Goal: Task Accomplishment & Management: Use online tool/utility

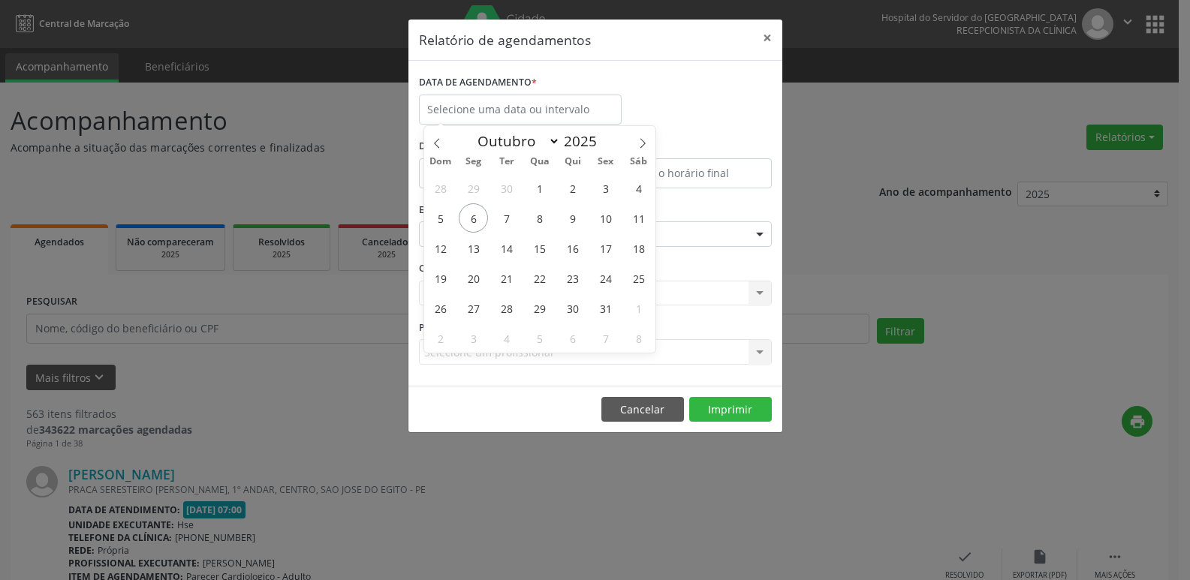
select select "9"
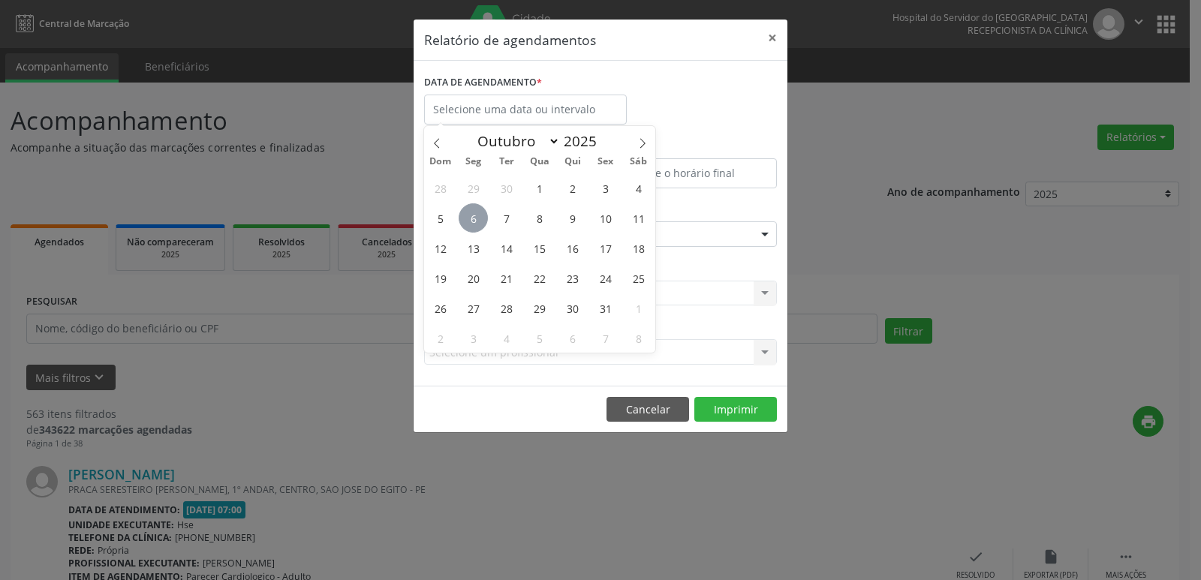
click at [475, 223] on span "6" at bounding box center [473, 217] width 29 height 29
type input "[DATE]"
click at [475, 223] on span "6" at bounding box center [473, 217] width 29 height 29
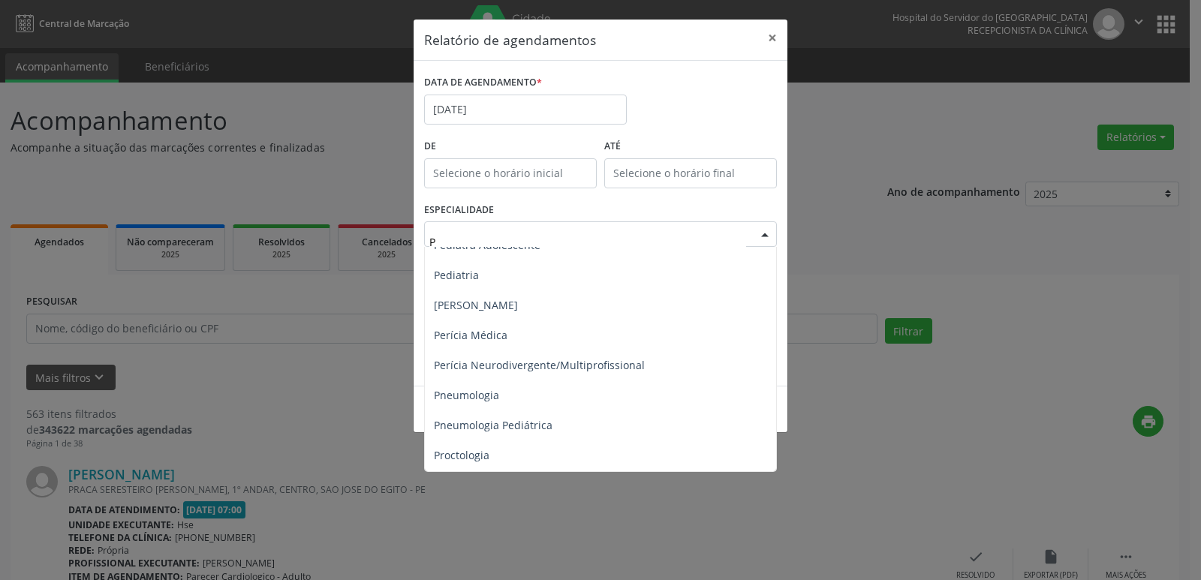
scroll to position [826, 0]
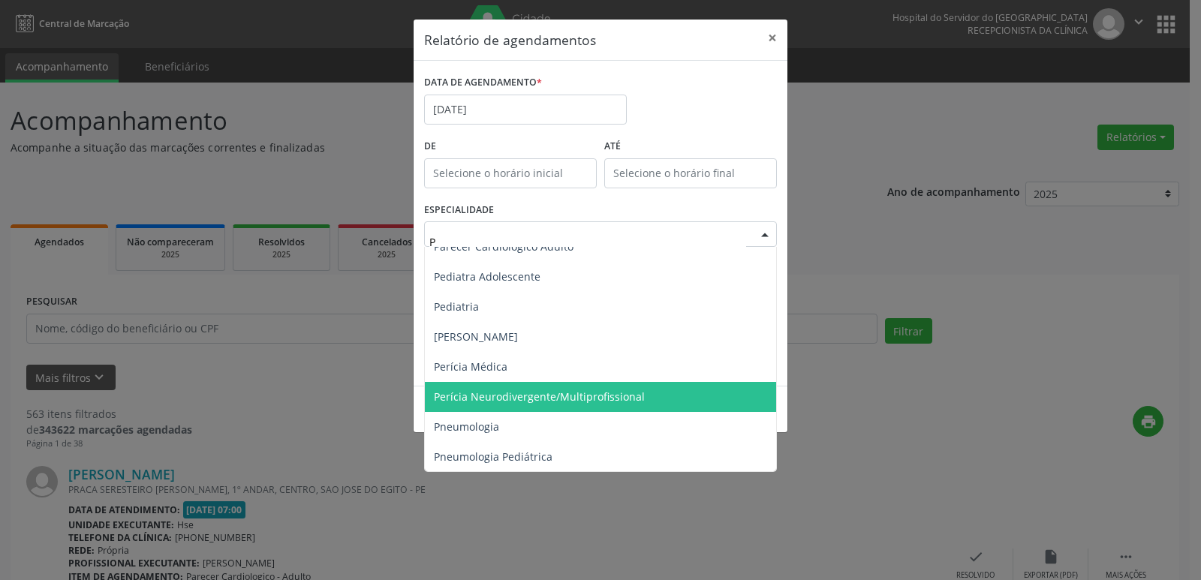
click at [562, 405] on span "Perícia Neurodivergente/Multiprofissional" at bounding box center [602, 397] width 354 height 30
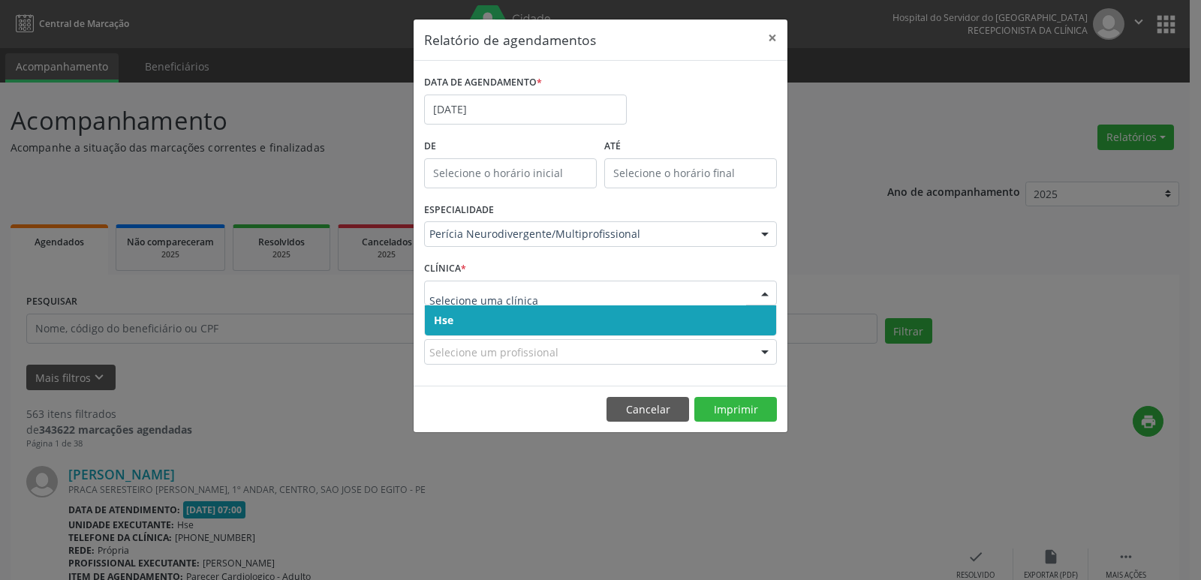
click at [437, 318] on span "Hse" at bounding box center [444, 320] width 20 height 14
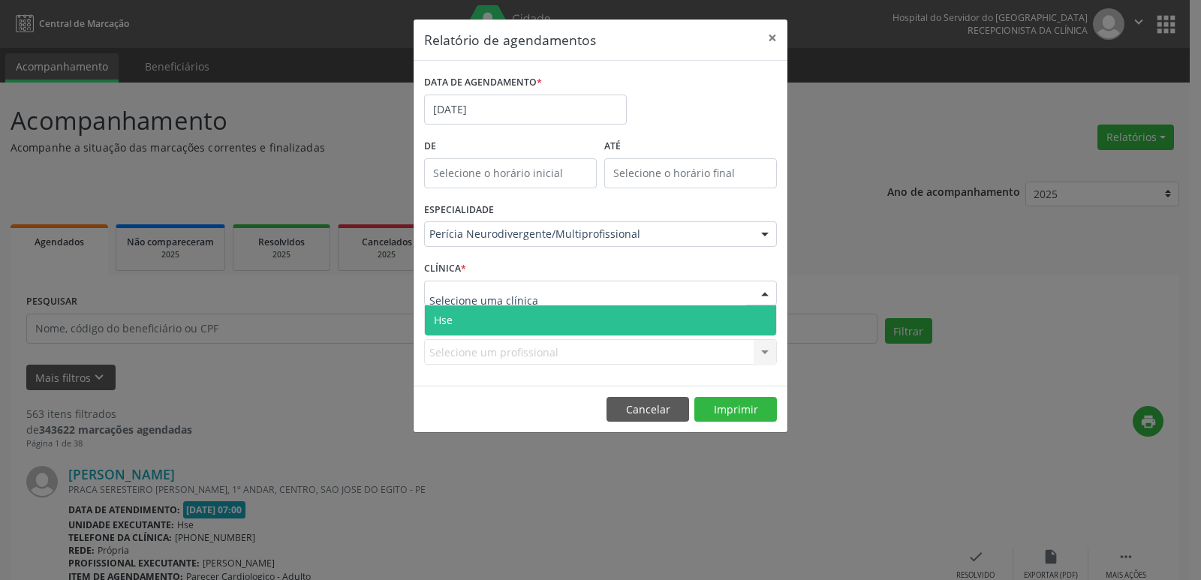
click at [447, 314] on span "Hse" at bounding box center [443, 320] width 19 height 14
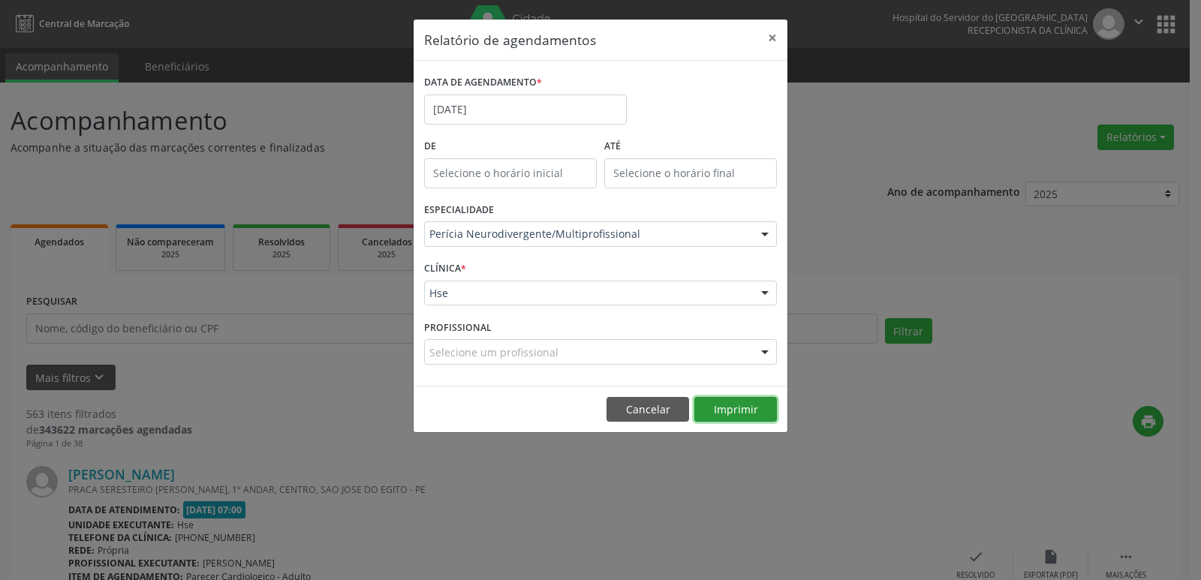
click at [728, 422] on button "Imprimir" at bounding box center [735, 410] width 83 height 26
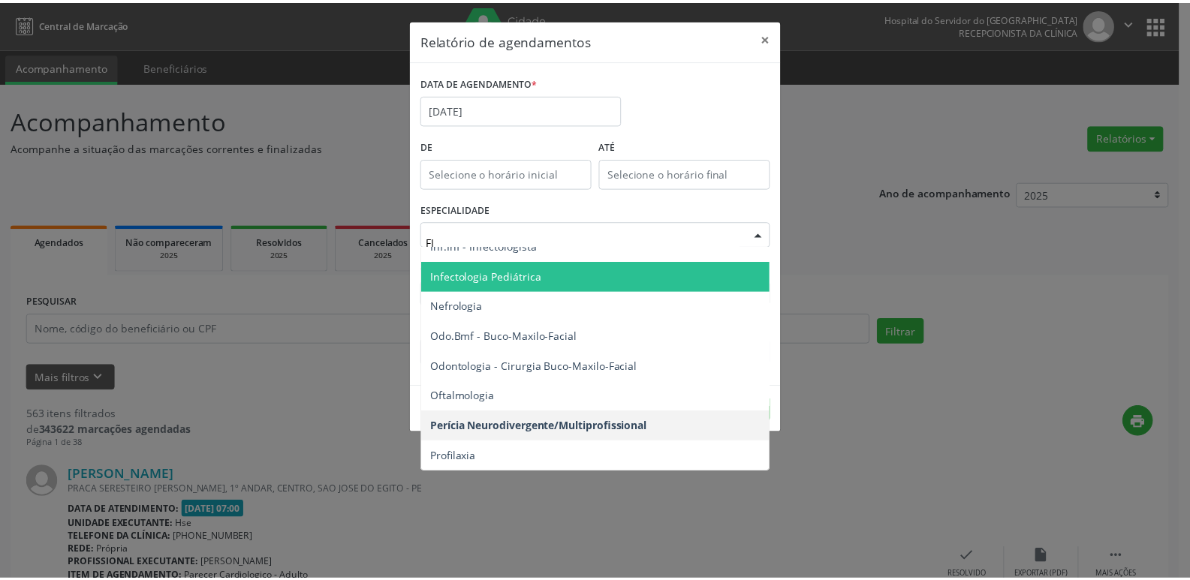
scroll to position [0, 0]
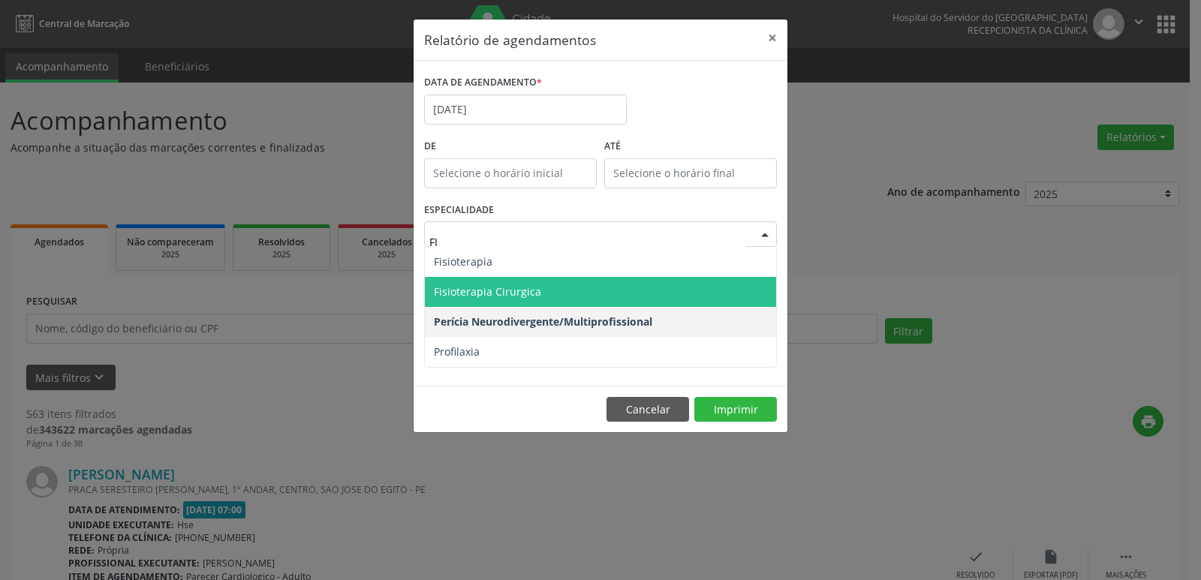
click at [478, 290] on span "Fisioterapia Cirurgica" at bounding box center [487, 292] width 107 height 14
type input "FI"
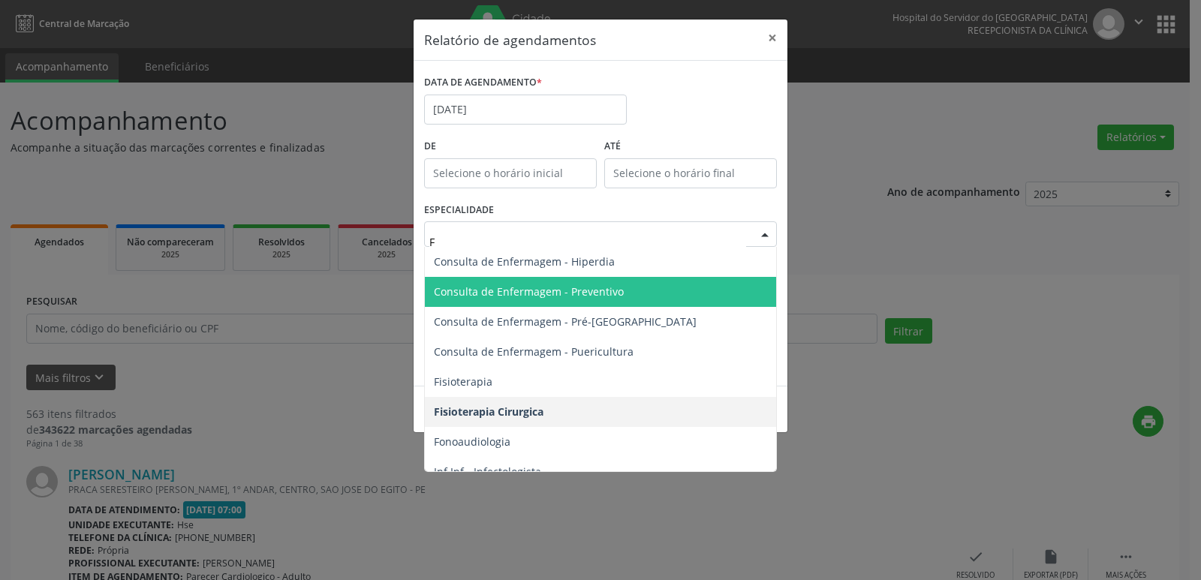
type input "FI"
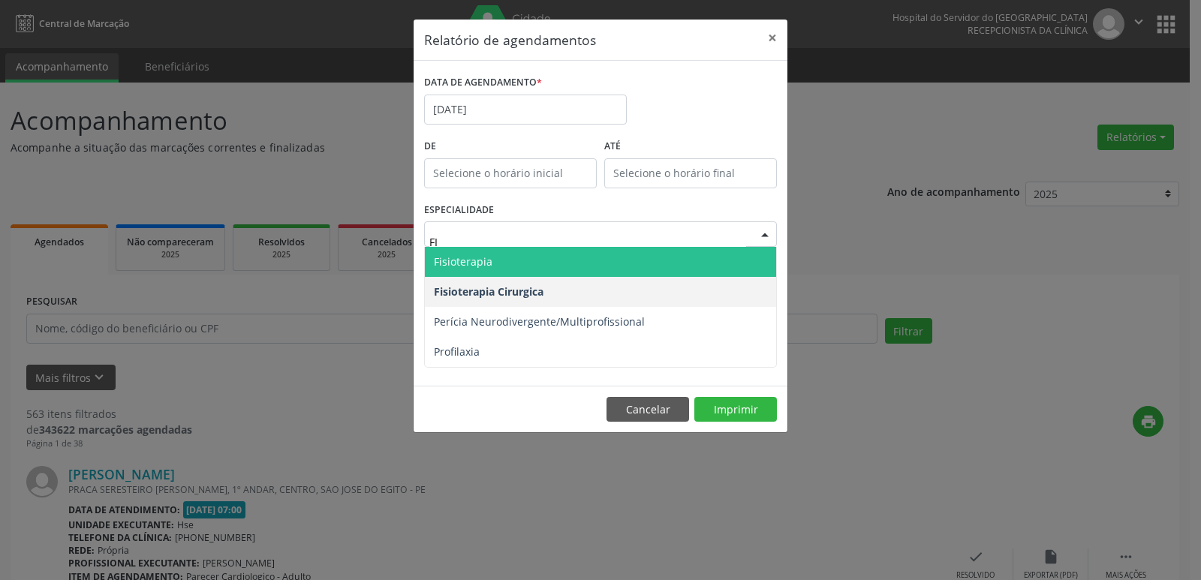
click at [461, 264] on span "Fisioterapia" at bounding box center [463, 261] width 59 height 14
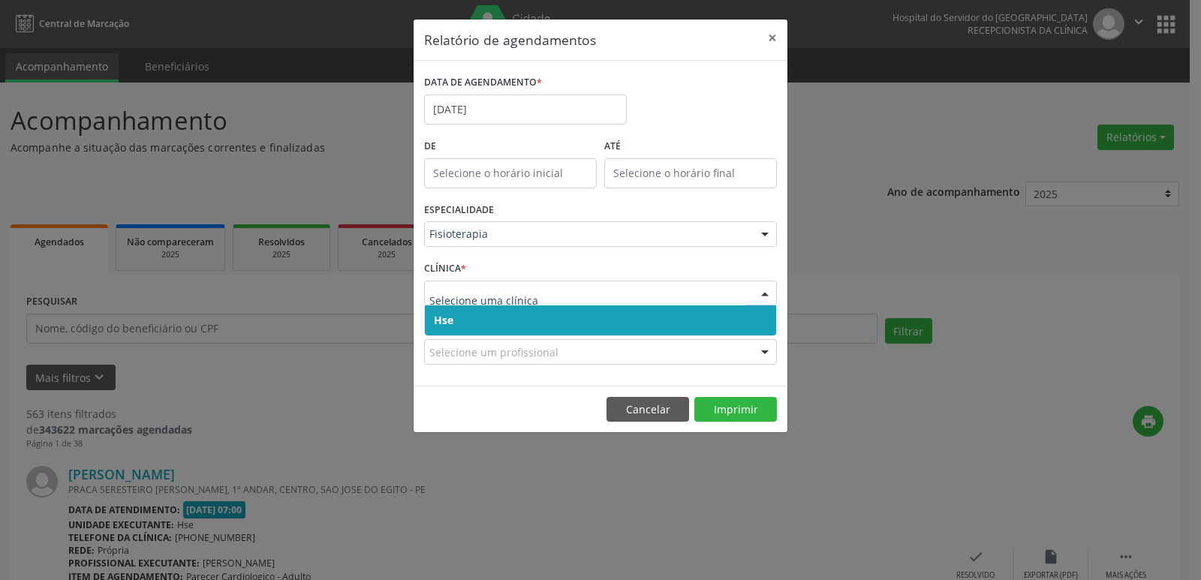
click at [448, 316] on span "Hse" at bounding box center [444, 320] width 20 height 14
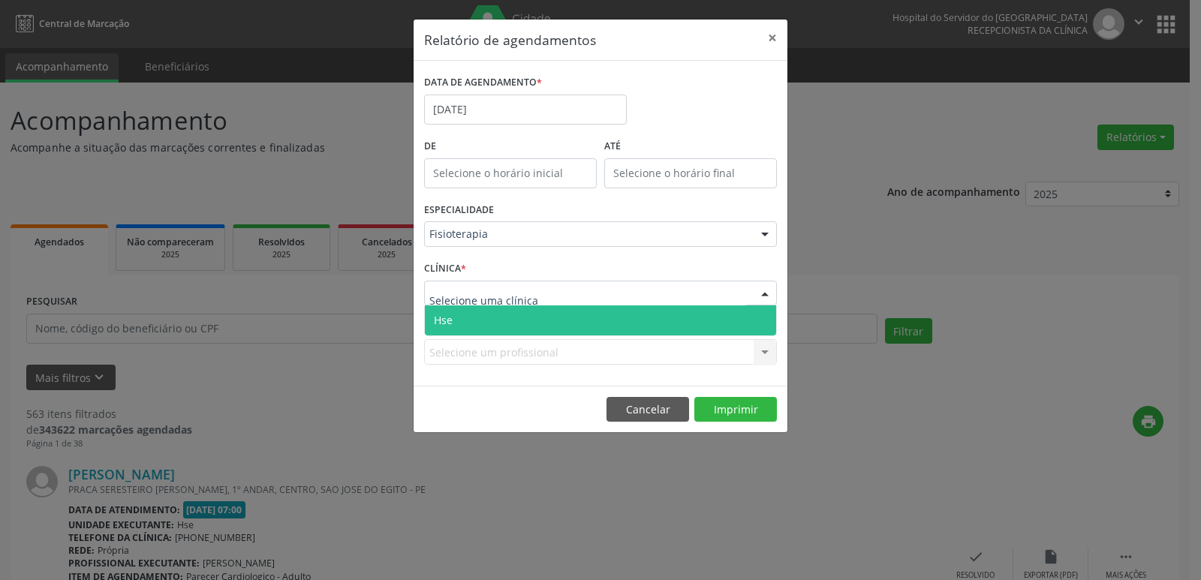
click at [451, 321] on span "Hse" at bounding box center [443, 320] width 19 height 14
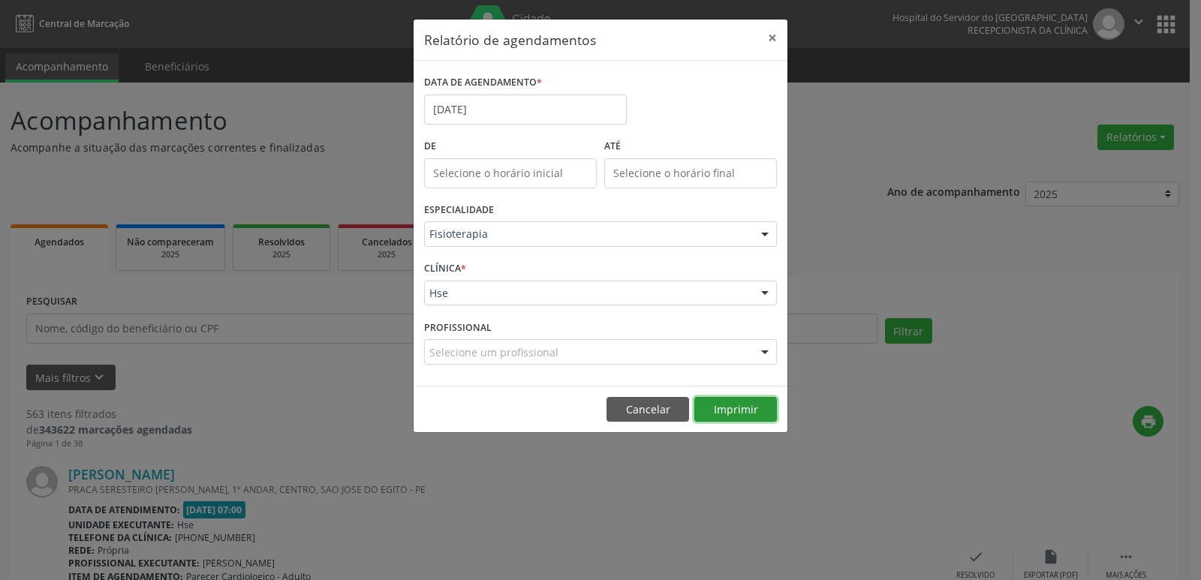
click at [731, 416] on button "Imprimir" at bounding box center [735, 410] width 83 height 26
click at [776, 43] on button "×" at bounding box center [772, 38] width 30 height 37
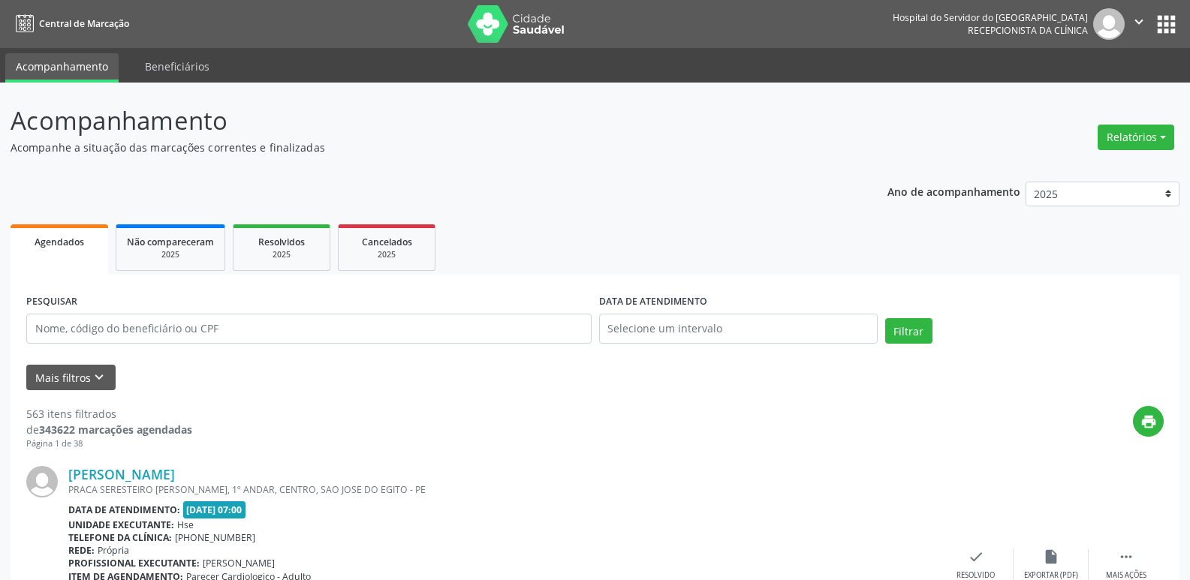
click at [550, 459] on div "[PERSON_NAME] PRACA SERESTEIRO [PERSON_NAME], 1º ANDAR, CENTRO, SAO JOSE DO EGI…" at bounding box center [594, 564] width 1137 height 229
